Goal: Navigation & Orientation: Find specific page/section

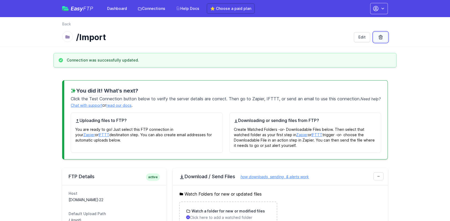
click at [383, 38] on icon at bounding box center [380, 37] width 5 height 5
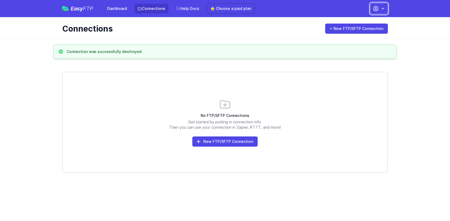
click at [375, 6] on icon "button" at bounding box center [375, 8] width 5 height 5
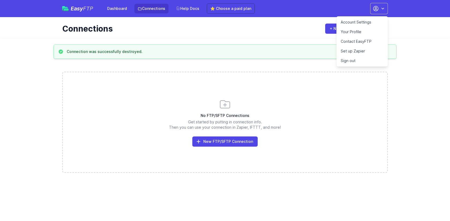
click at [354, 23] on link "Account Settings" at bounding box center [362, 22] width 51 height 10
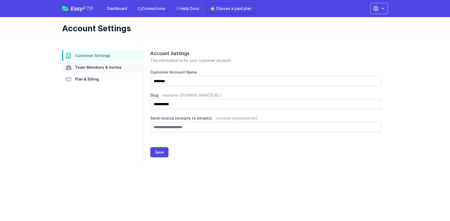
click at [96, 66] on span "Team Members & Invites" at bounding box center [98, 67] width 47 height 5
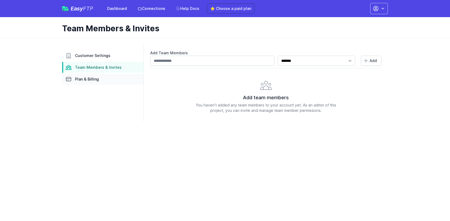
click at [87, 74] on link "Plan & Billing" at bounding box center [102, 79] width 81 height 11
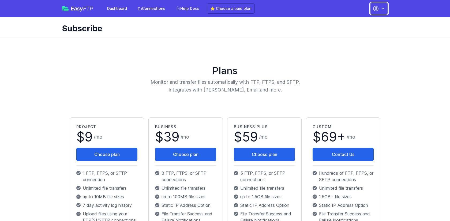
click at [377, 10] on icon "button" at bounding box center [376, 8] width 6 height 6
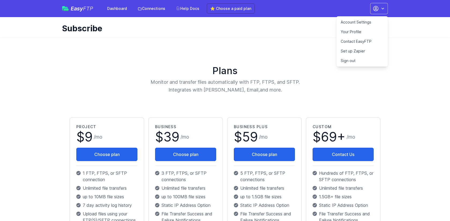
click at [366, 24] on link "Account Settings" at bounding box center [362, 22] width 51 height 10
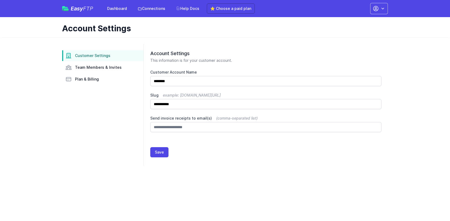
click at [96, 58] on span "Customer Settings" at bounding box center [92, 55] width 35 height 5
click at [101, 71] on link "Team Members & Invites" at bounding box center [102, 67] width 81 height 11
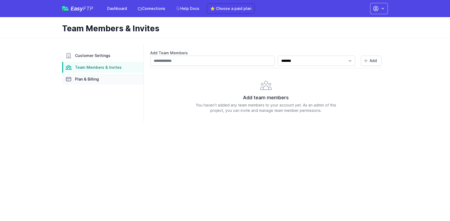
click at [91, 77] on span "Plan & Billing" at bounding box center [87, 79] width 24 height 5
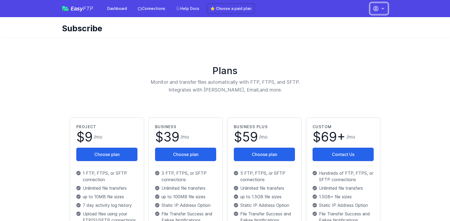
click at [382, 11] on icon "button" at bounding box center [382, 8] width 5 height 5
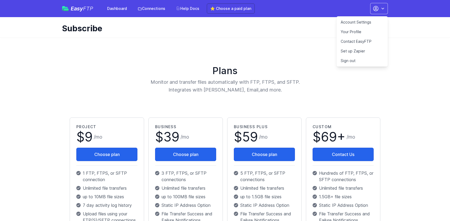
click at [356, 32] on link "Your Profile" at bounding box center [362, 32] width 51 height 10
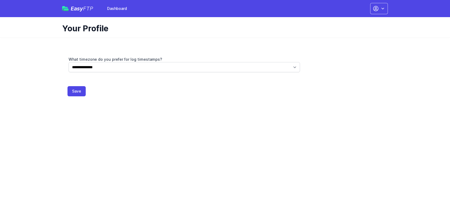
click at [81, 6] on span "Easy FTP" at bounding box center [82, 8] width 23 height 5
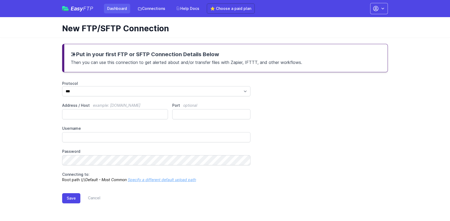
click at [114, 6] on link "Dashboard" at bounding box center [117, 9] width 26 height 10
click at [149, 9] on link "Connections" at bounding box center [152, 9] width 34 height 10
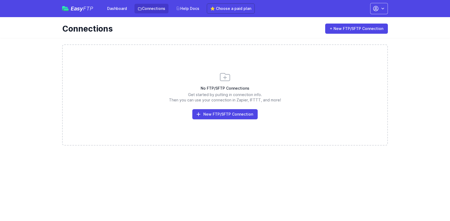
click at [389, 9] on div "Easy FTP Dashboard Connections Help Docs ⭐ Choose a paid plan Account Settings …" at bounding box center [225, 8] width 343 height 17
click at [378, 10] on icon "button" at bounding box center [376, 8] width 6 height 6
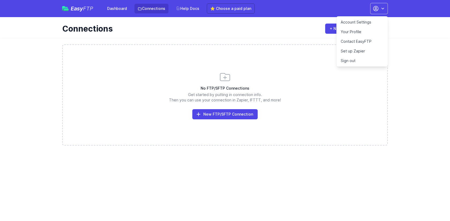
click at [352, 31] on link "Your Profile" at bounding box center [362, 32] width 51 height 10
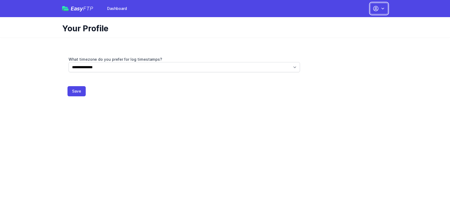
click at [381, 10] on icon "button" at bounding box center [382, 8] width 5 height 5
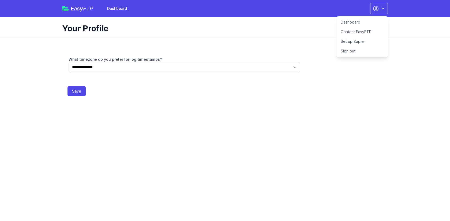
click at [355, 53] on link "Sign out" at bounding box center [362, 51] width 51 height 10
